Goal: Understand site structure: Understand site structure

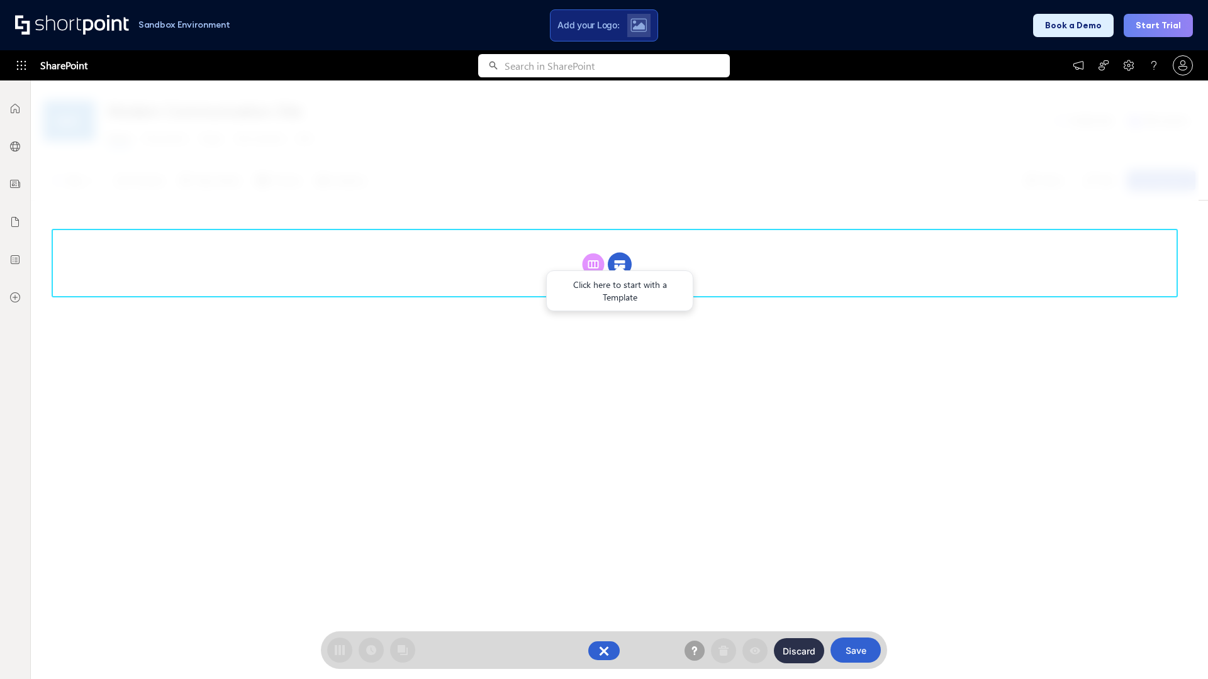
click at [620, 253] on circle at bounding box center [620, 265] width 24 height 24
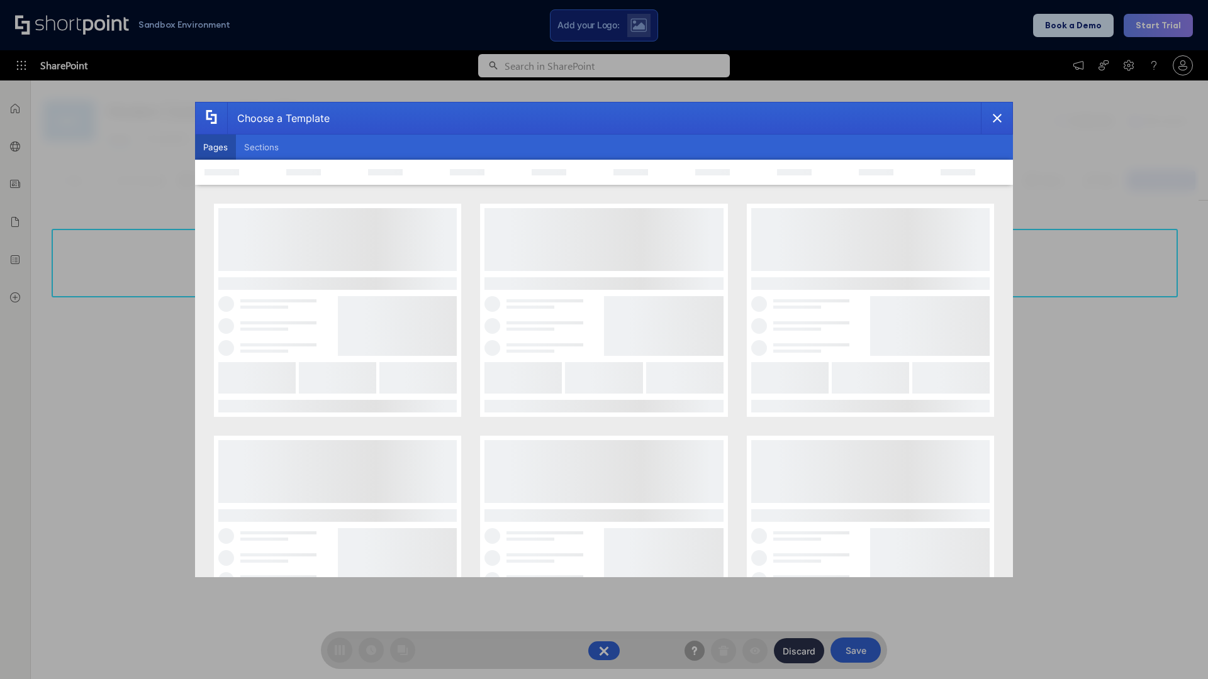
scroll to position [172, 0]
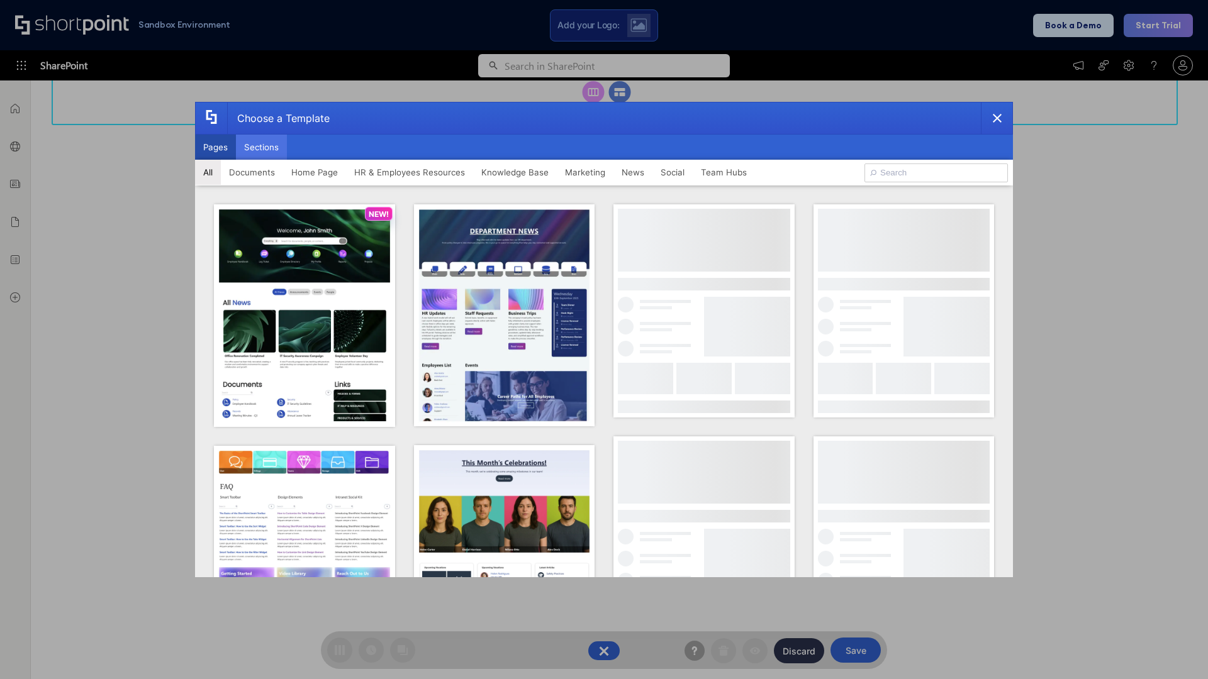
click at [261, 147] on button "Sections" at bounding box center [261, 147] width 51 height 25
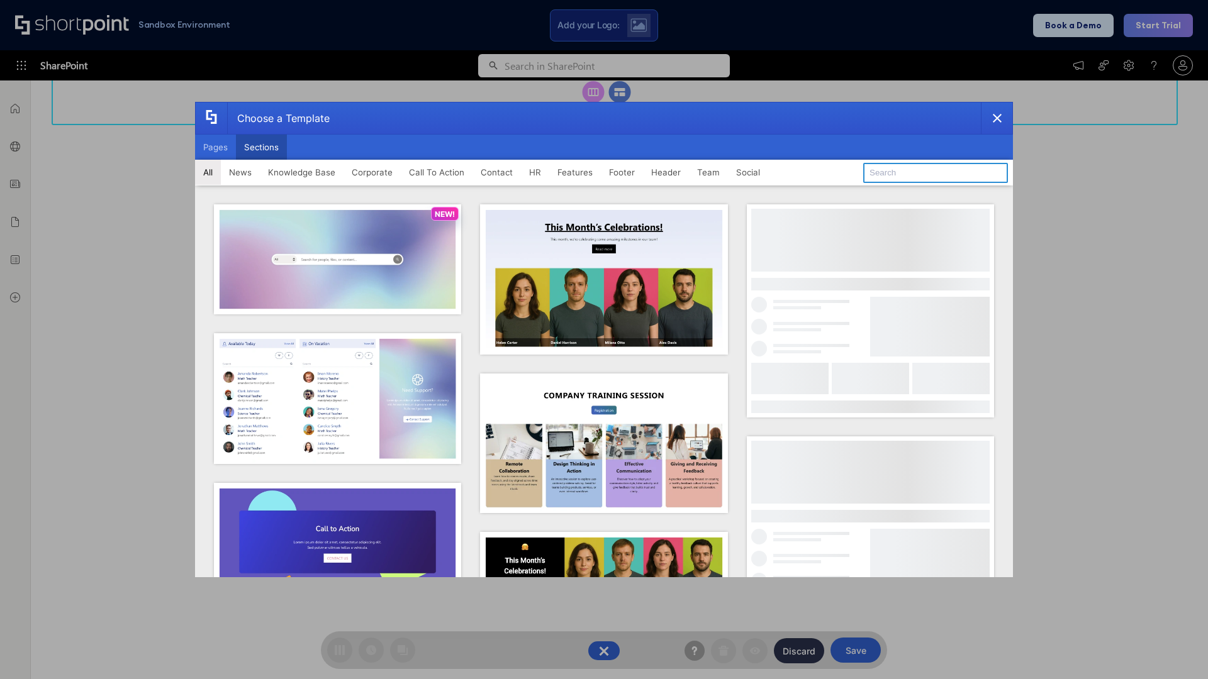
type input "Header 3"
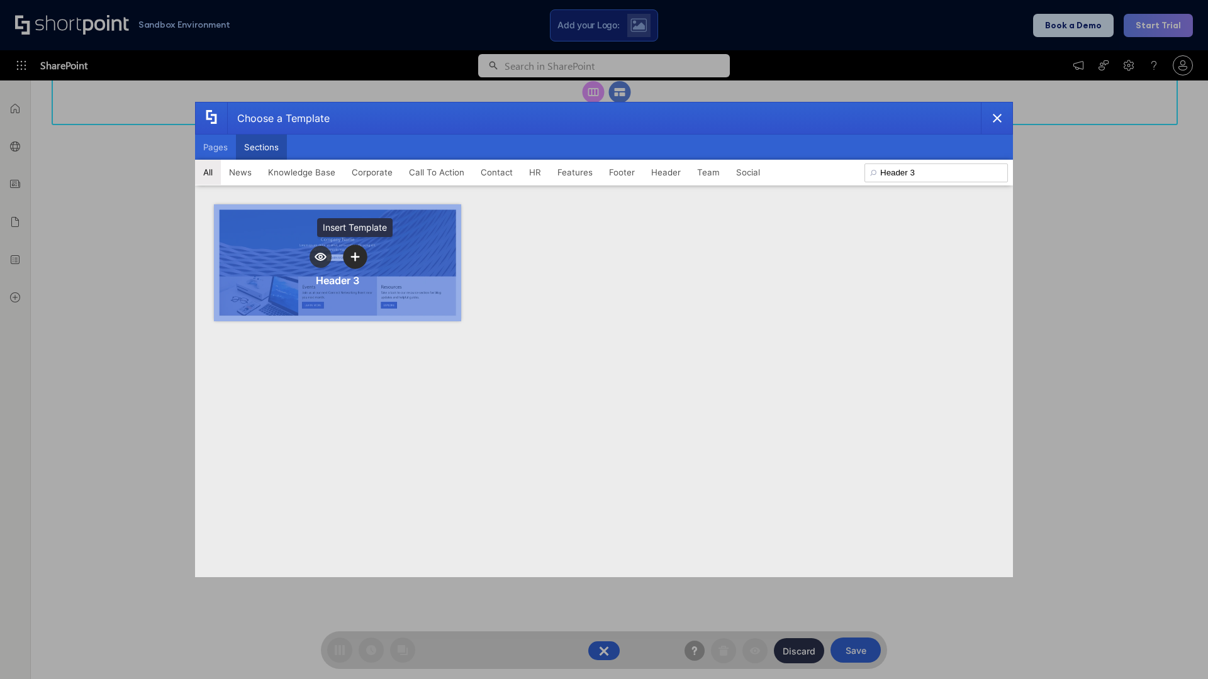
click at [355, 257] on icon "template selector" at bounding box center [354, 256] width 9 height 9
